Goal: Task Accomplishment & Management: Check status

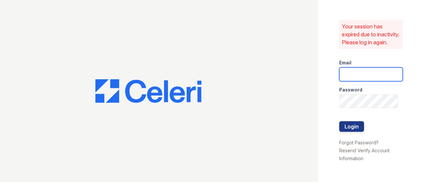
click at [354, 78] on input "email" at bounding box center [371, 75] width 64 height 14
type input "stephany.fernandez@greystar.com"
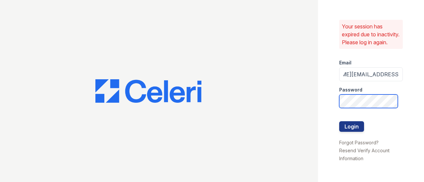
scroll to position [0, 0]
click at [339, 121] on button "Login" at bounding box center [351, 126] width 25 height 11
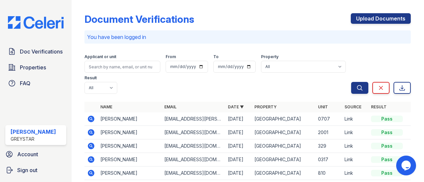
click at [90, 121] on icon at bounding box center [91, 119] width 7 height 7
